Goal: Task Accomplishment & Management: Complete application form

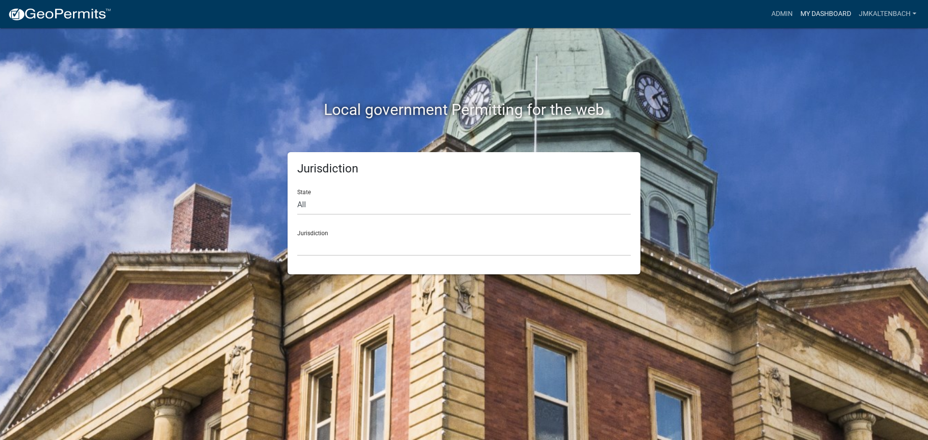
click at [816, 15] on link "My Dashboard" at bounding box center [826, 14] width 58 height 18
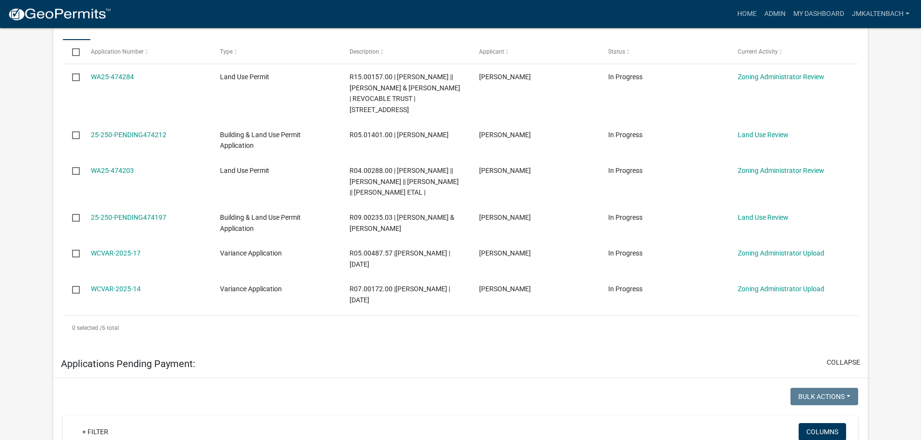
scroll to position [290, 0]
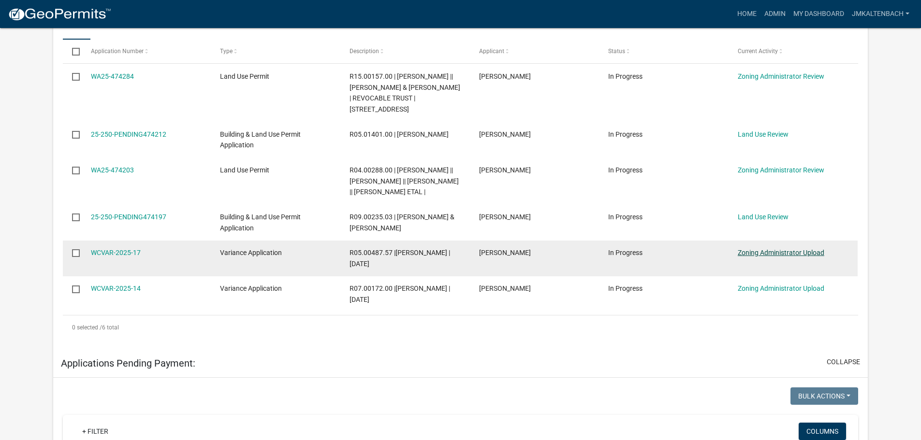
click at [767, 255] on link "Zoning Administrator Upload" at bounding box center [781, 253] width 87 height 8
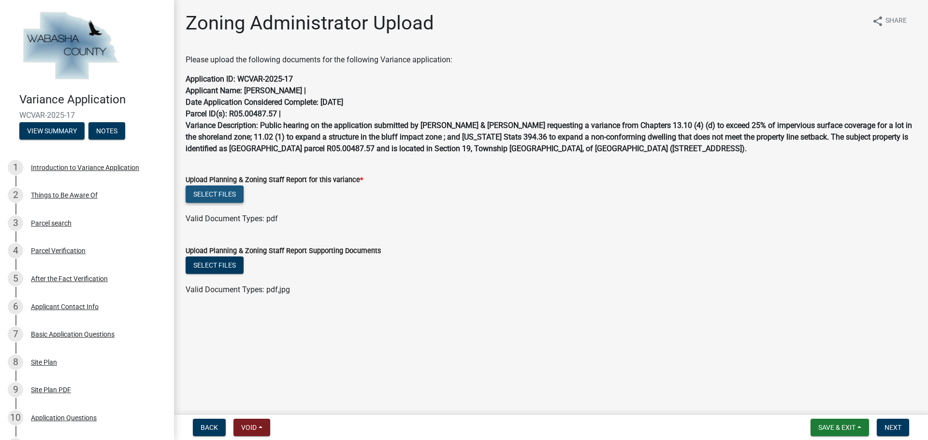
click at [205, 194] on button "Select files" at bounding box center [215, 194] width 58 height 17
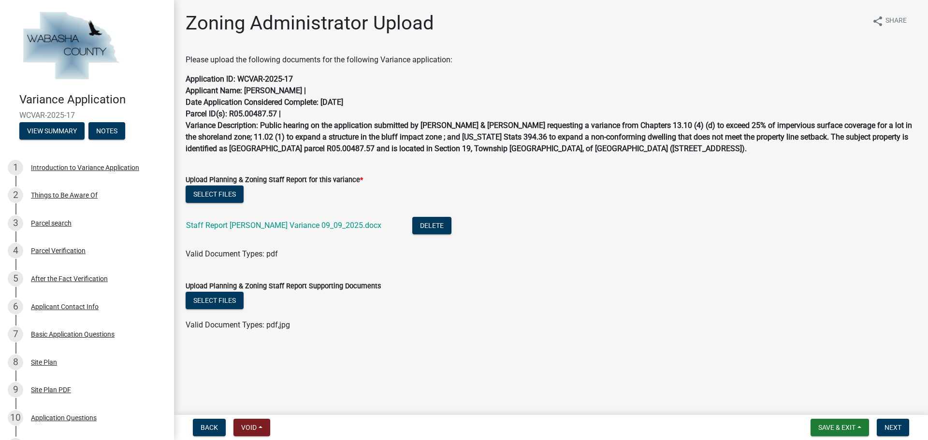
click at [436, 309] on div "Select files" at bounding box center [551, 302] width 731 height 20
click at [209, 299] on button "Select files" at bounding box center [215, 300] width 58 height 17
click at [574, 343] on div "Zoning Administrator Upload share Share Please upload the following documents f…" at bounding box center [550, 180] width 745 height 337
click at [891, 427] on span "Next" at bounding box center [893, 428] width 17 height 8
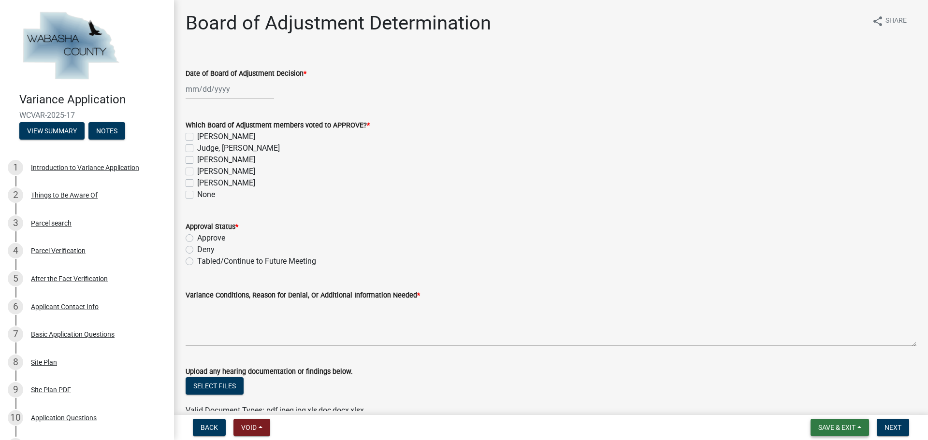
click at [851, 426] on span "Save & Exit" at bounding box center [836, 428] width 37 height 8
click at [831, 405] on button "Save & Exit" at bounding box center [830, 402] width 77 height 23
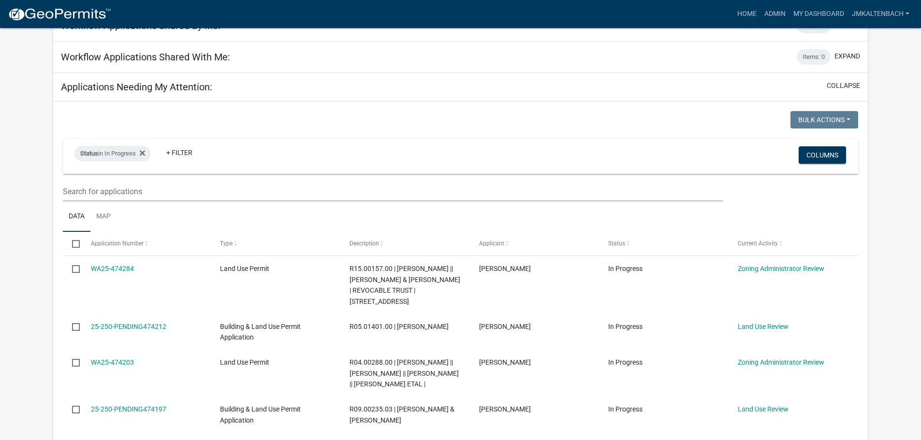
scroll to position [242, 0]
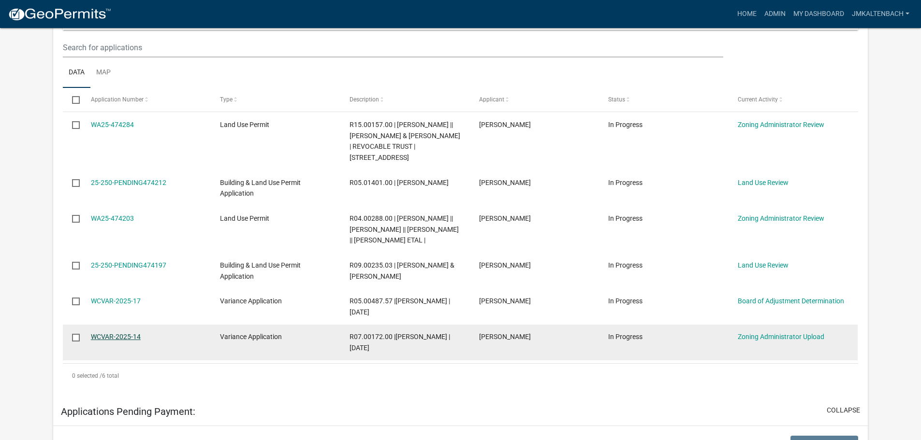
click at [111, 336] on link "WCVAR-2025-14" at bounding box center [116, 337] width 50 height 8
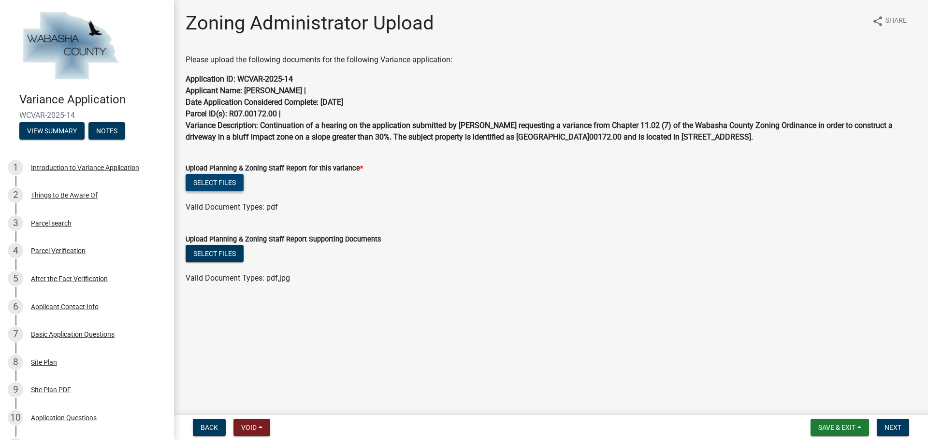
click at [214, 191] on button "Select files" at bounding box center [215, 182] width 58 height 17
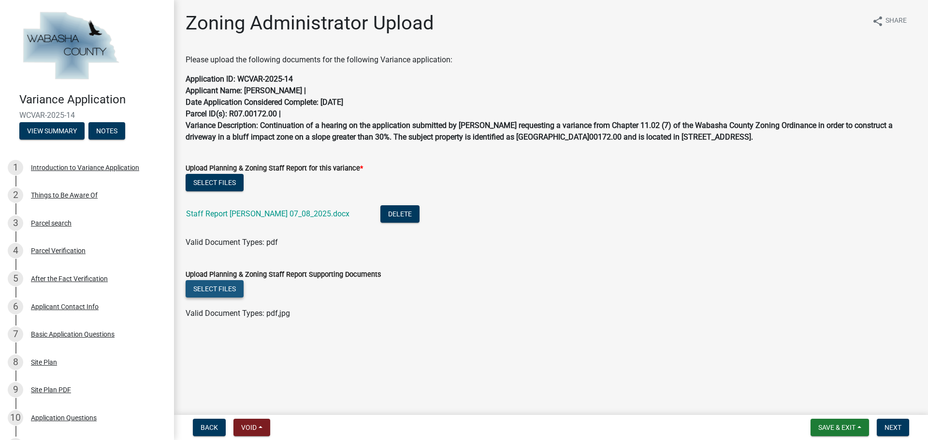
click at [225, 298] on button "Select files" at bounding box center [215, 288] width 58 height 17
click at [212, 298] on button "Select files" at bounding box center [215, 288] width 58 height 17
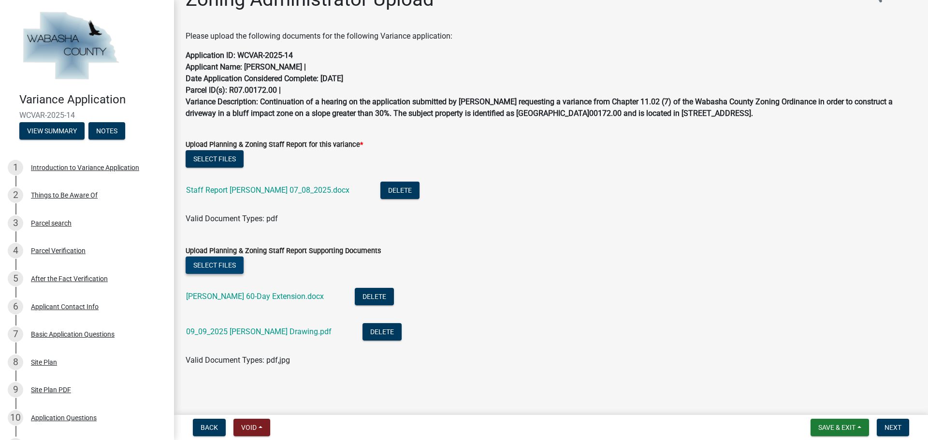
scroll to position [37, 0]
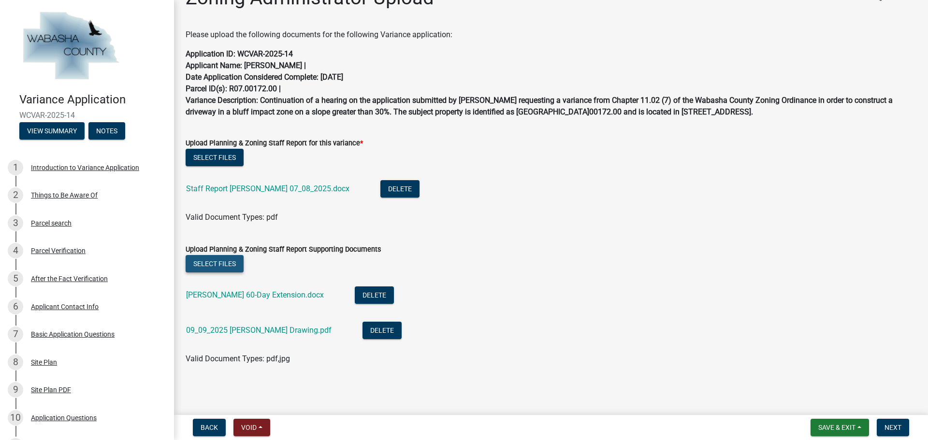
click at [207, 264] on button "Select files" at bounding box center [215, 263] width 58 height 17
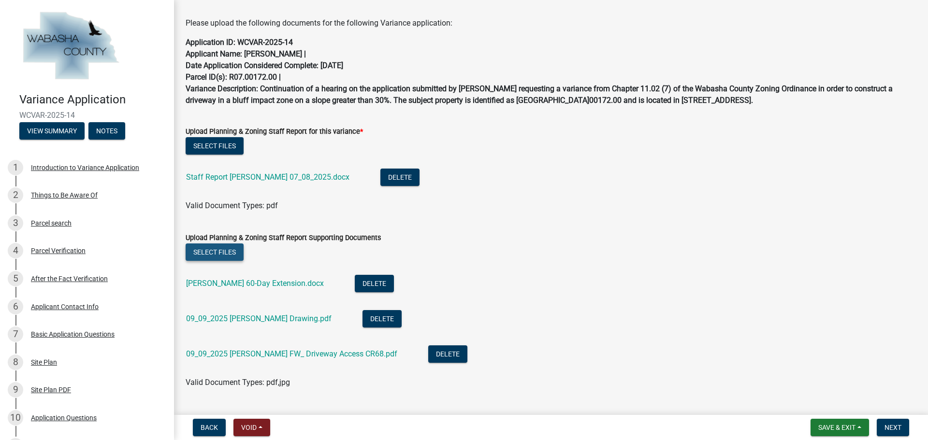
click at [221, 261] on button "Select files" at bounding box center [215, 252] width 58 height 17
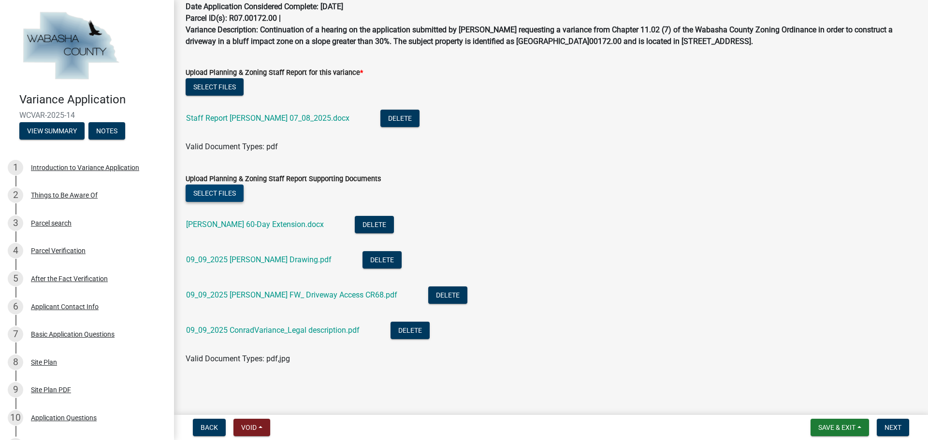
scroll to position [107, 0]
click at [214, 192] on button "Select files" at bounding box center [215, 193] width 58 height 17
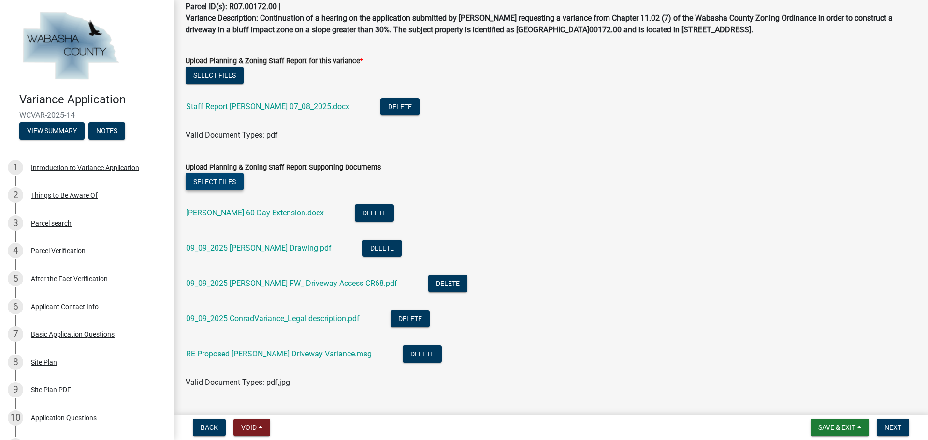
click at [201, 190] on button "Select files" at bounding box center [215, 181] width 58 height 17
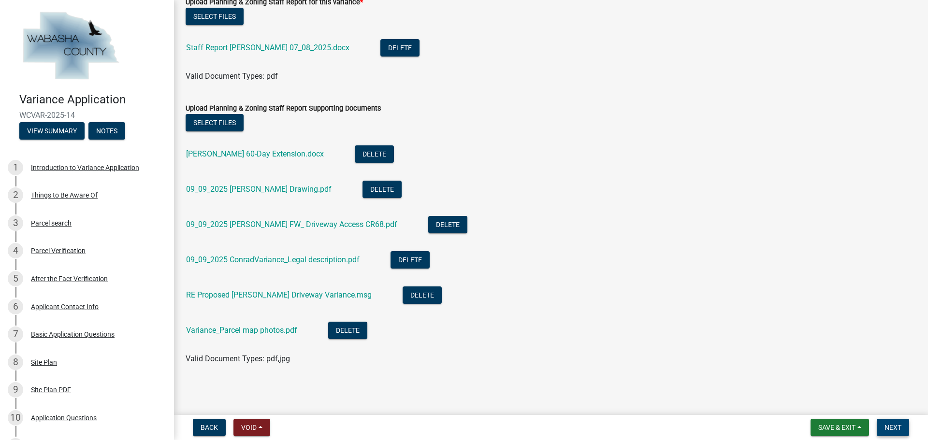
click at [891, 428] on span "Next" at bounding box center [893, 428] width 17 height 8
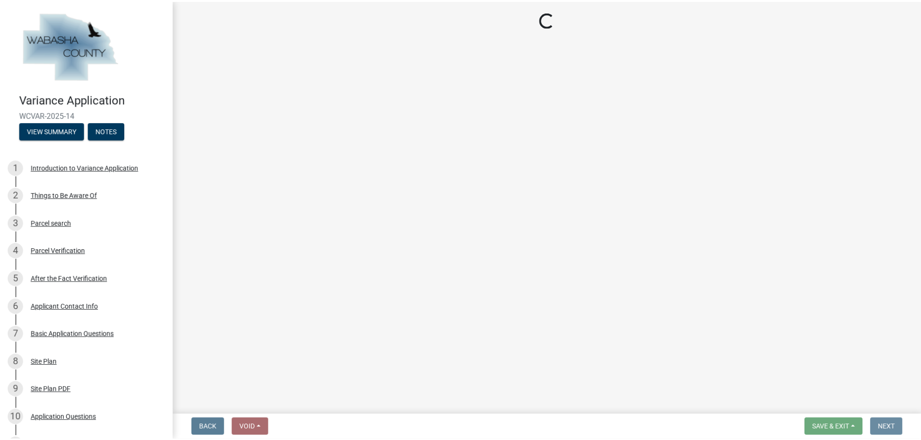
scroll to position [0, 0]
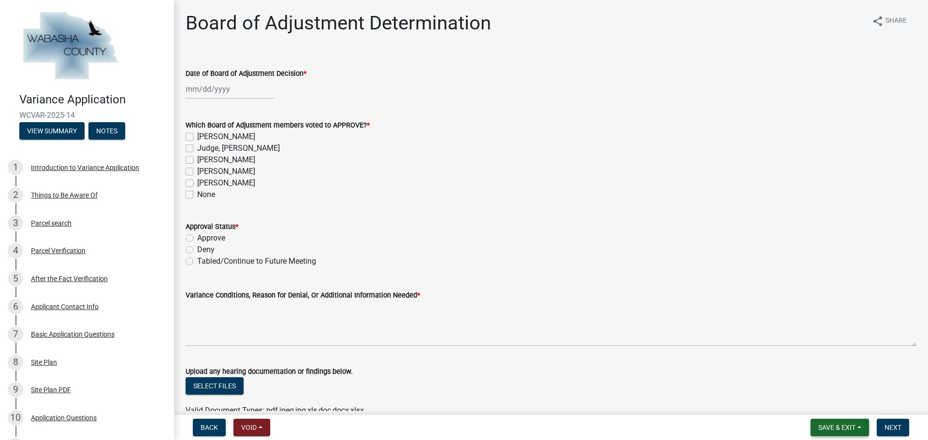
click at [835, 428] on span "Save & Exit" at bounding box center [836, 428] width 37 height 8
click at [820, 404] on button "Save & Exit" at bounding box center [830, 402] width 77 height 23
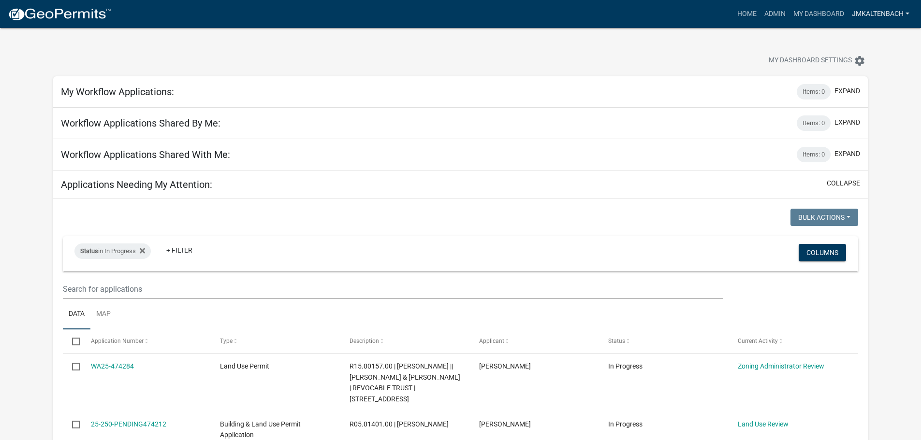
click at [905, 12] on link "jmkaltenbach" at bounding box center [880, 14] width 65 height 18
click at [336, 61] on div at bounding box center [287, 61] width 483 height 21
